Goal: Transaction & Acquisition: Purchase product/service

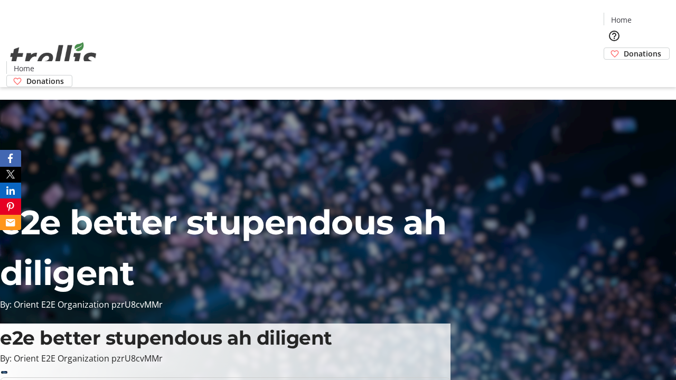
click at [624, 48] on span "Donations" at bounding box center [643, 53] width 38 height 11
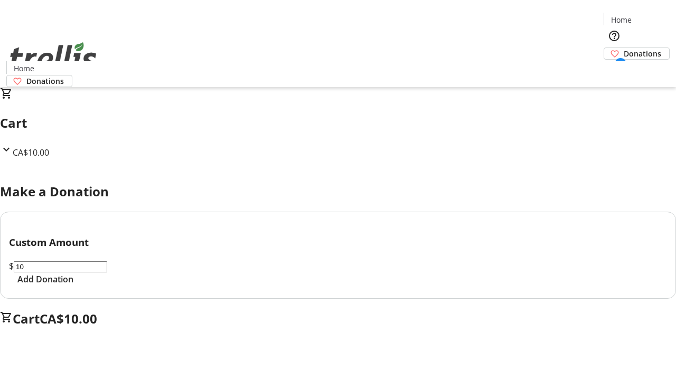
select select "CA"
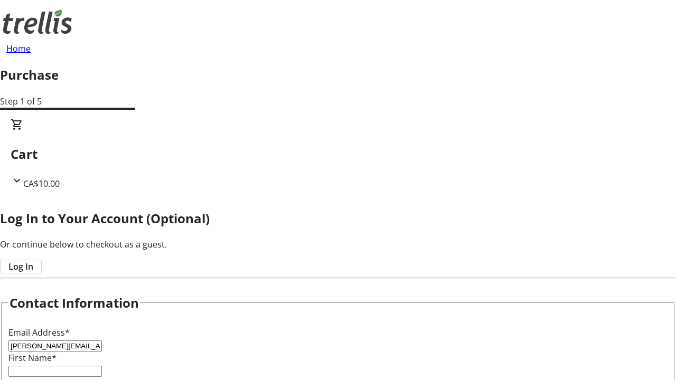
type input "[PERSON_NAME][EMAIL_ADDRESS][DOMAIN_NAME]"
type input "[PERSON_NAME]"
type input "[STREET_ADDRESS][PERSON_NAME]"
type input "Kelowna"
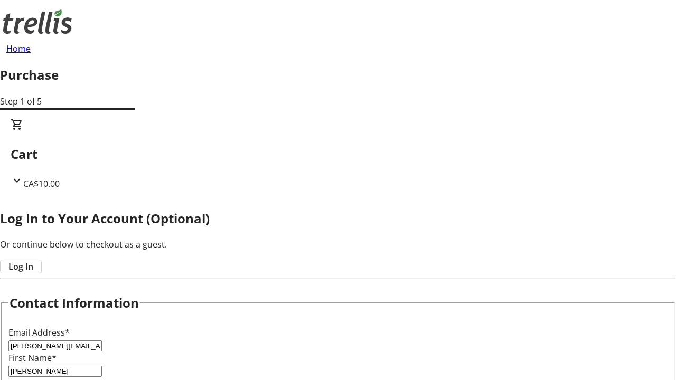
select select "BC"
type input "Kelowna"
type input "V1Y 0C2"
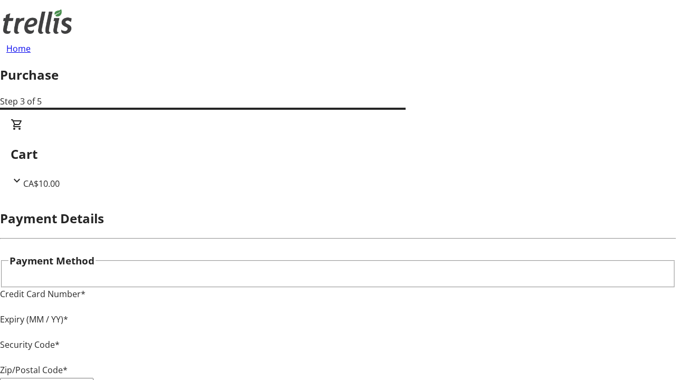
type input "V1Y 0C2"
